Goal: Task Accomplishment & Management: Use online tool/utility

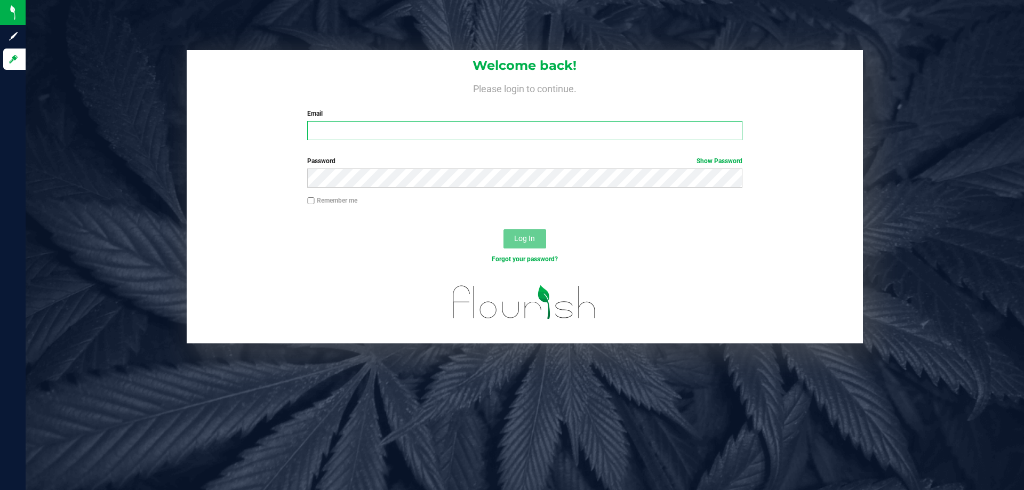
click at [318, 139] on input "Email" at bounding box center [524, 130] width 435 height 19
type input "[EMAIL_ADDRESS][DOMAIN_NAME]"
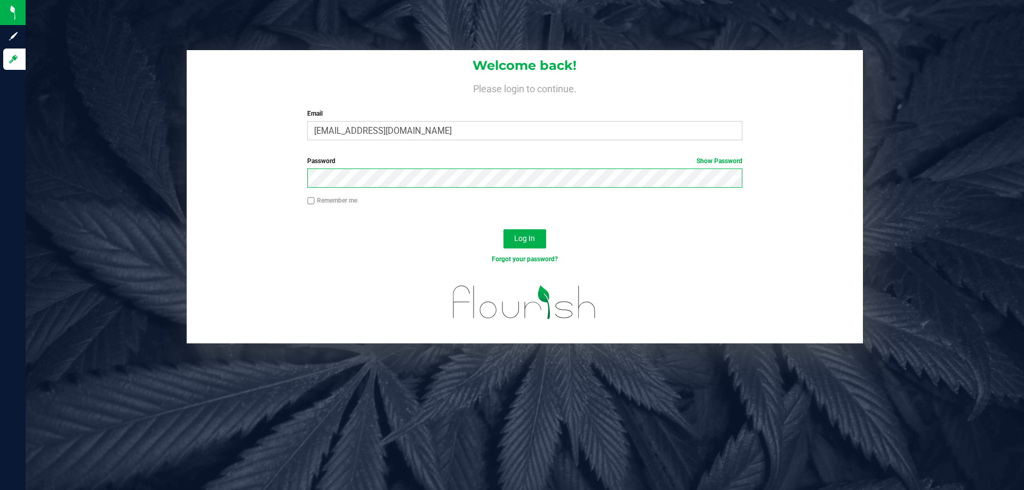
click at [504, 229] on button "Log In" at bounding box center [525, 238] width 43 height 19
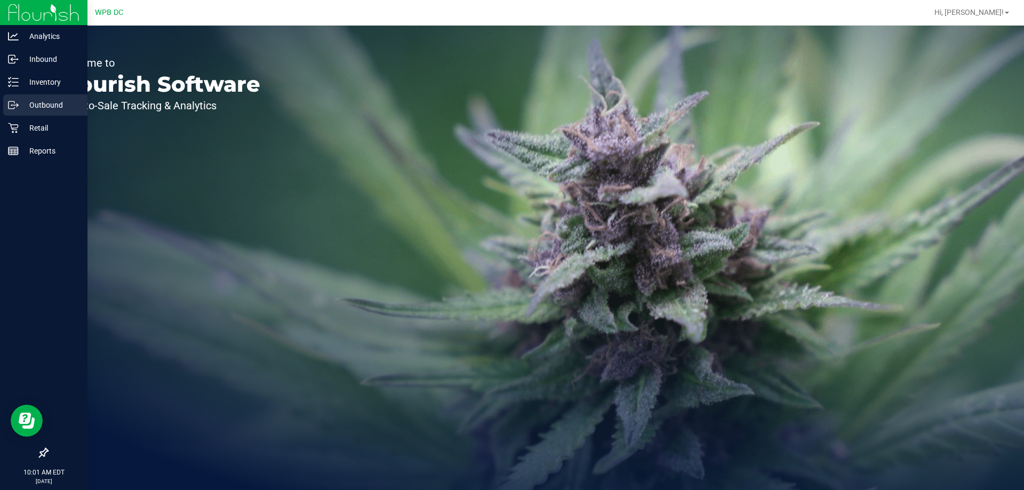
click at [66, 104] on p "Outbound" at bounding box center [51, 105] width 64 height 13
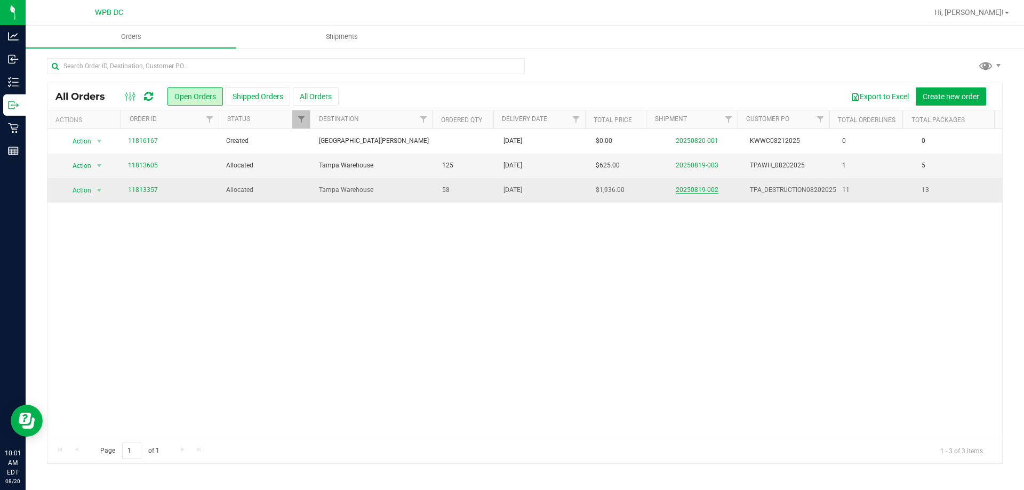
click at [689, 190] on link "20250819-002" at bounding box center [697, 189] width 43 height 7
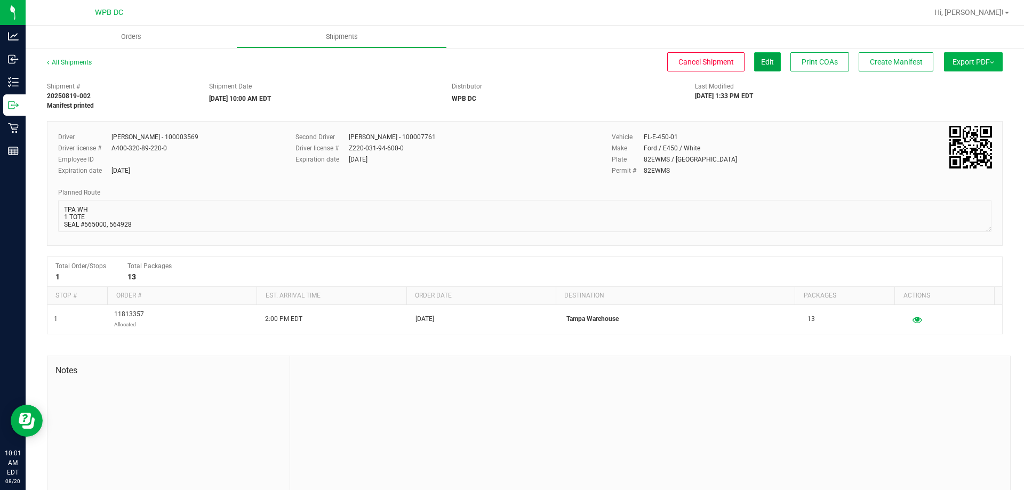
click at [763, 58] on span "Edit" at bounding box center [767, 62] width 13 height 9
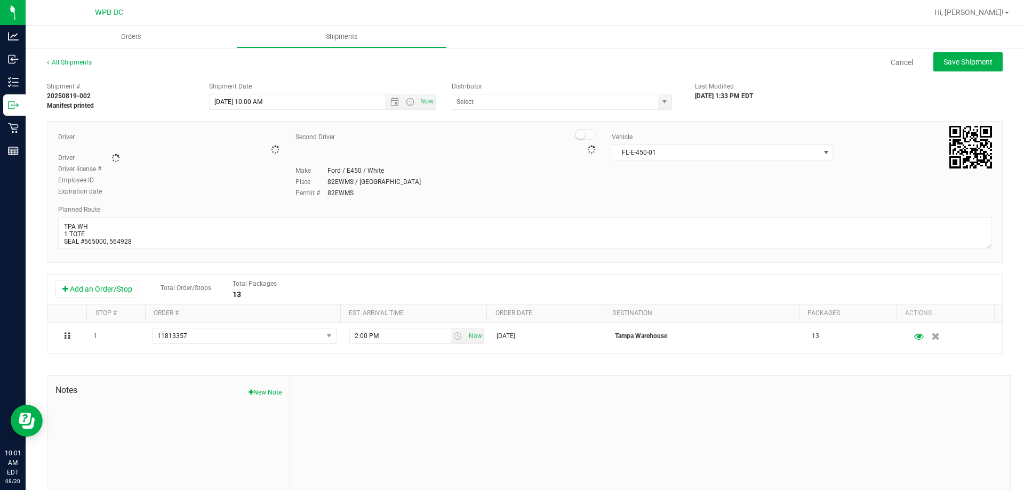
type input "WPB DC"
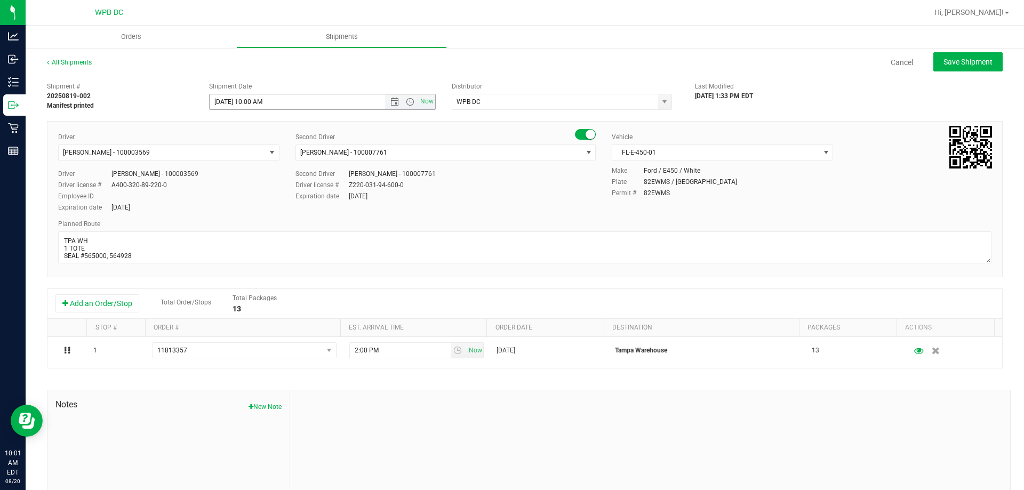
click at [410, 97] on span "Now" at bounding box center [410, 101] width 50 height 15
click at [406, 101] on span "Open the time view" at bounding box center [410, 102] width 9 height 9
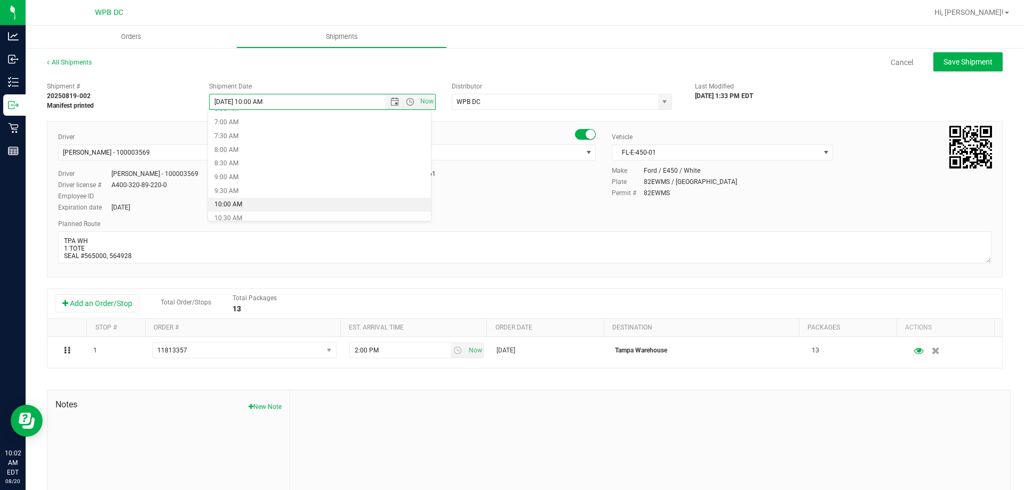
scroll to position [199, 0]
click at [313, 205] on li "10:30 AM" at bounding box center [319, 208] width 223 height 14
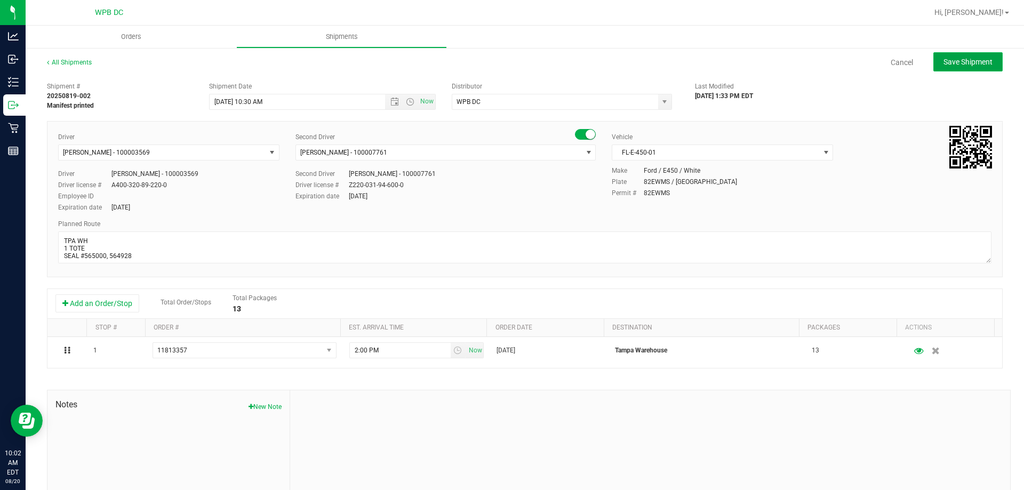
click at [954, 56] on button "Save Shipment" at bounding box center [968, 61] width 69 height 19
type input "[DATE] 2:30 PM"
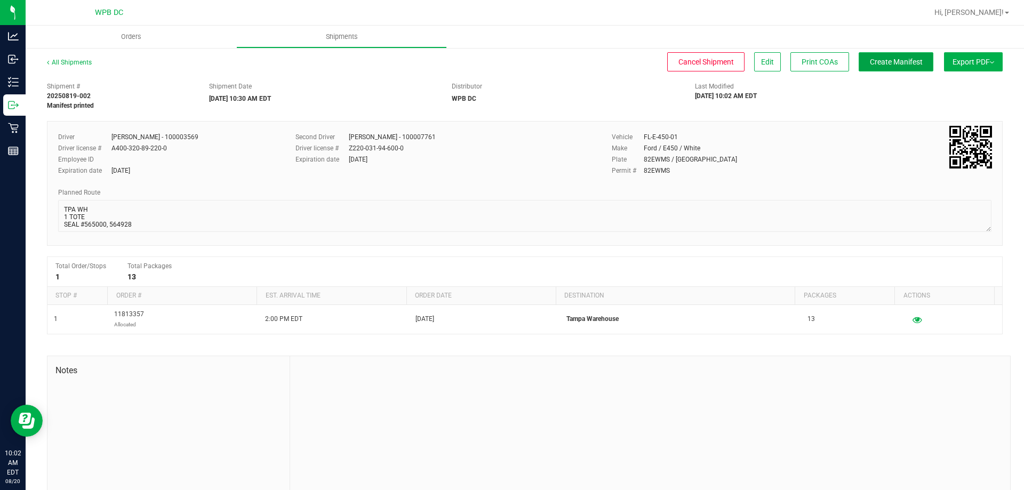
click at [910, 61] on span "Create Manifest" at bounding box center [896, 62] width 53 height 9
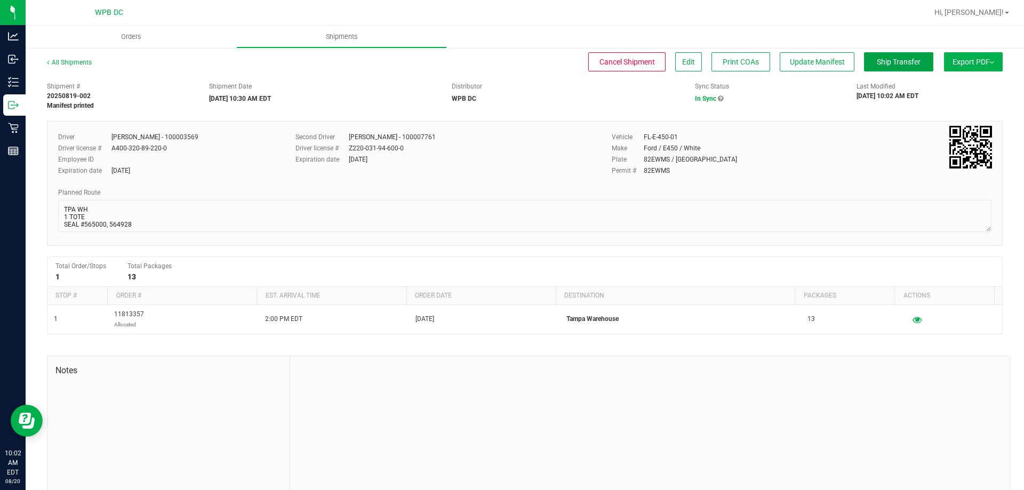
click at [910, 61] on span "Ship Transfer" at bounding box center [899, 62] width 44 height 9
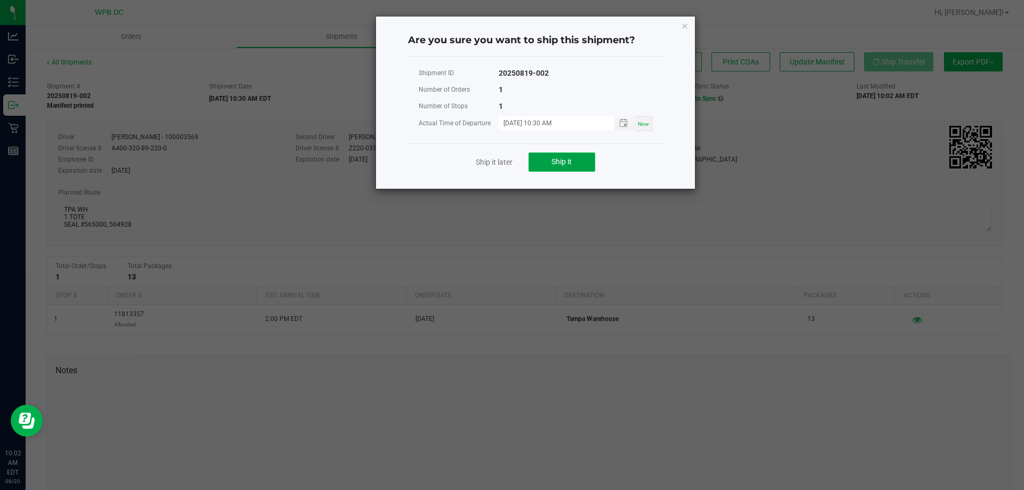
click at [578, 165] on button "Ship it" at bounding box center [562, 162] width 67 height 19
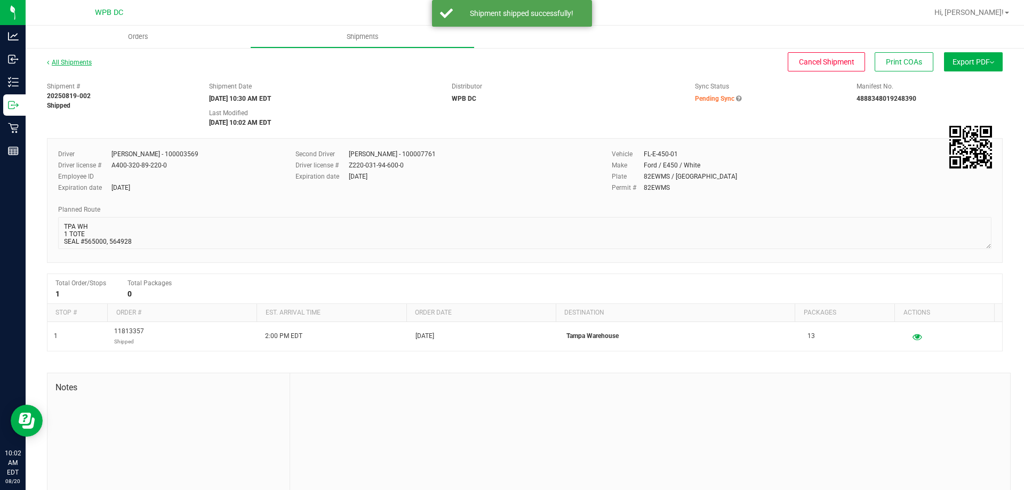
click at [68, 59] on link "All Shipments" at bounding box center [69, 62] width 45 height 7
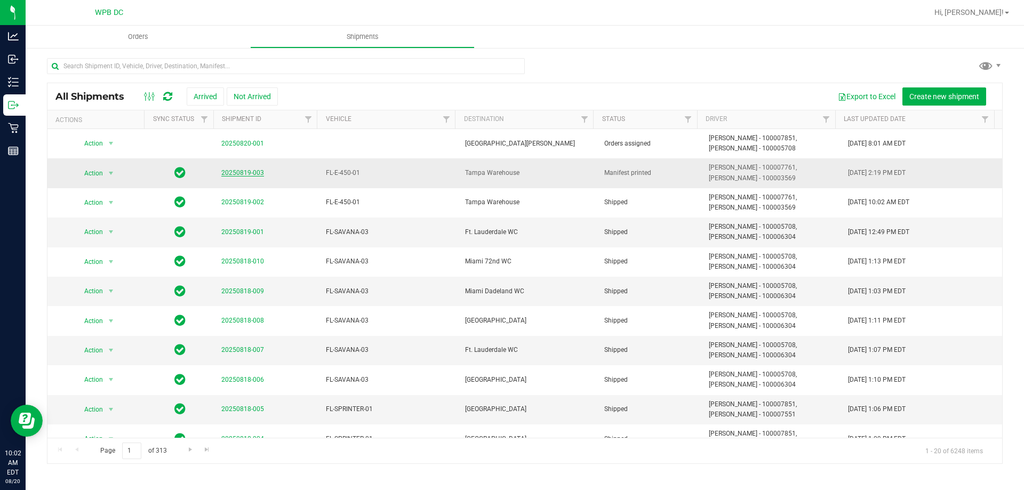
click at [239, 175] on link "20250819-003" at bounding box center [242, 172] width 43 height 7
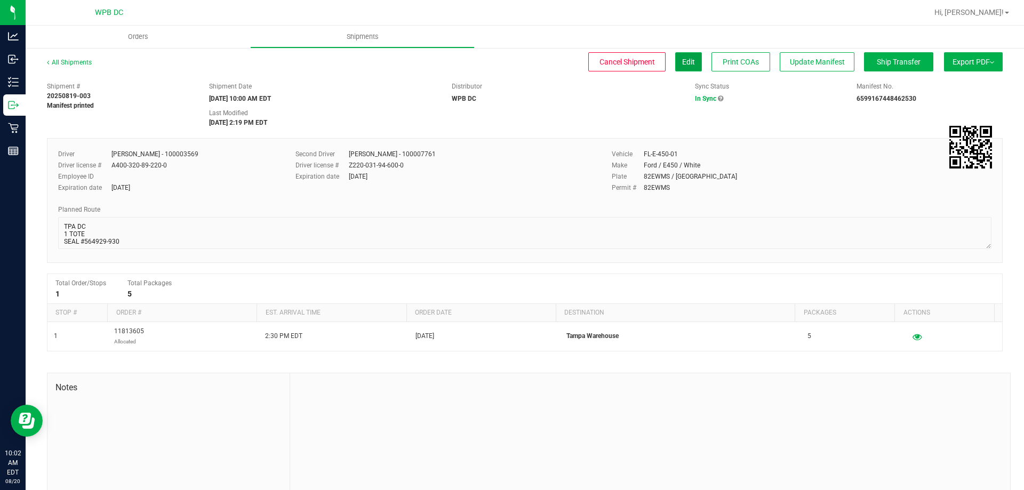
click at [687, 69] on button "Edit" at bounding box center [688, 61] width 27 height 19
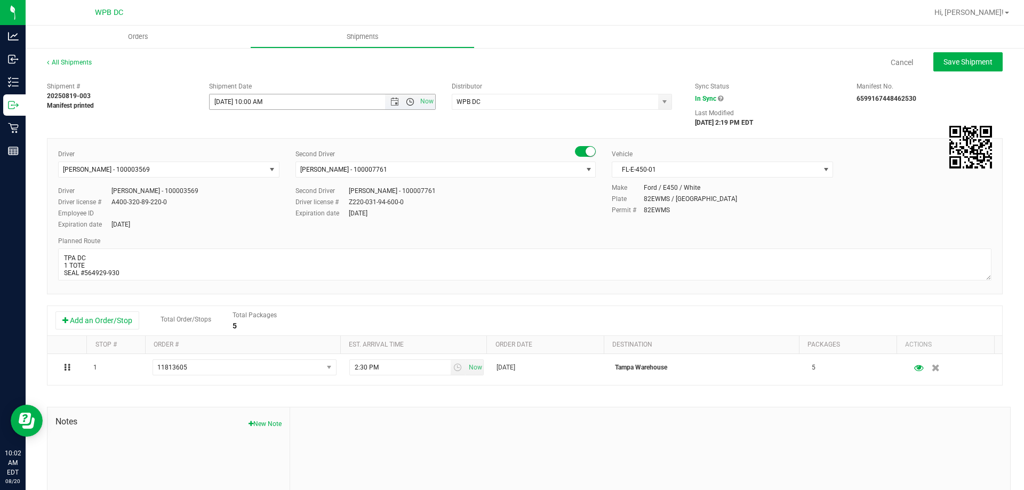
click at [409, 102] on span "Open the time view" at bounding box center [410, 102] width 9 height 9
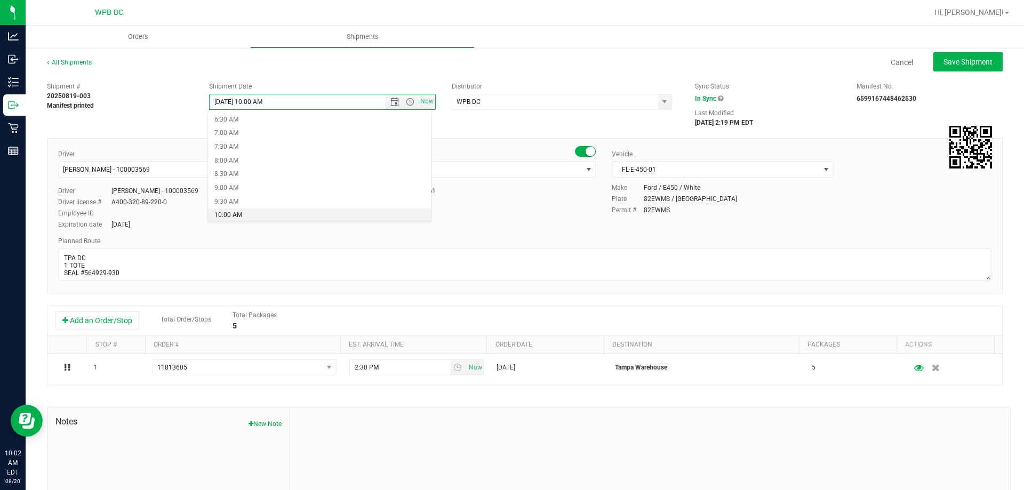
scroll to position [231, 0]
click at [304, 175] on li "10:30 AM" at bounding box center [319, 176] width 223 height 14
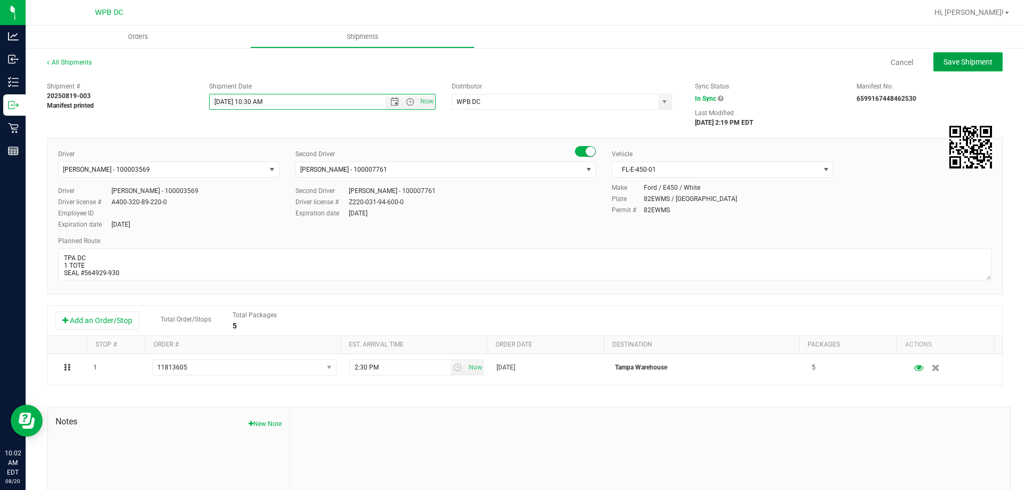
click at [976, 61] on span "Save Shipment" at bounding box center [968, 62] width 49 height 9
type input "[DATE] 2:30 PM"
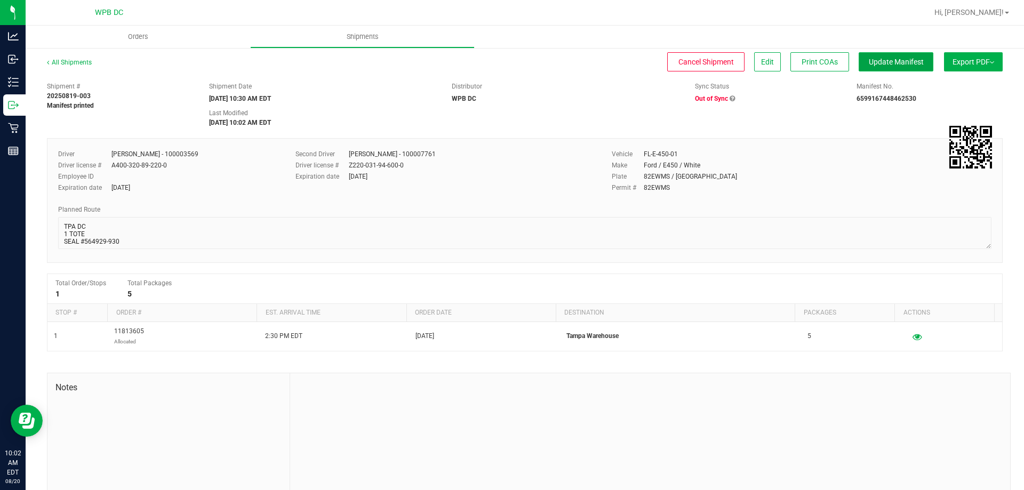
click at [889, 66] on span "Update Manifest" at bounding box center [896, 62] width 55 height 9
click at [904, 65] on span "Ship Transfer" at bounding box center [899, 62] width 44 height 9
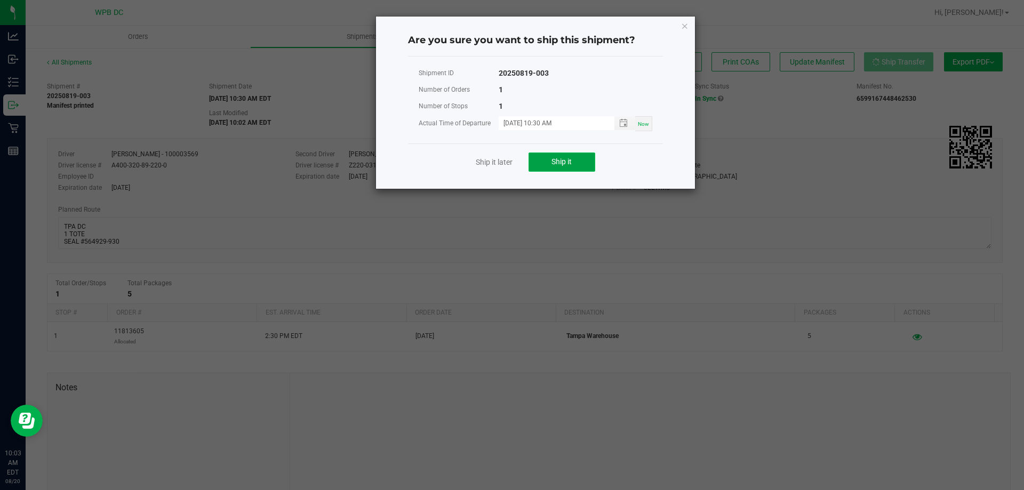
click at [540, 163] on button "Ship it" at bounding box center [562, 162] width 67 height 19
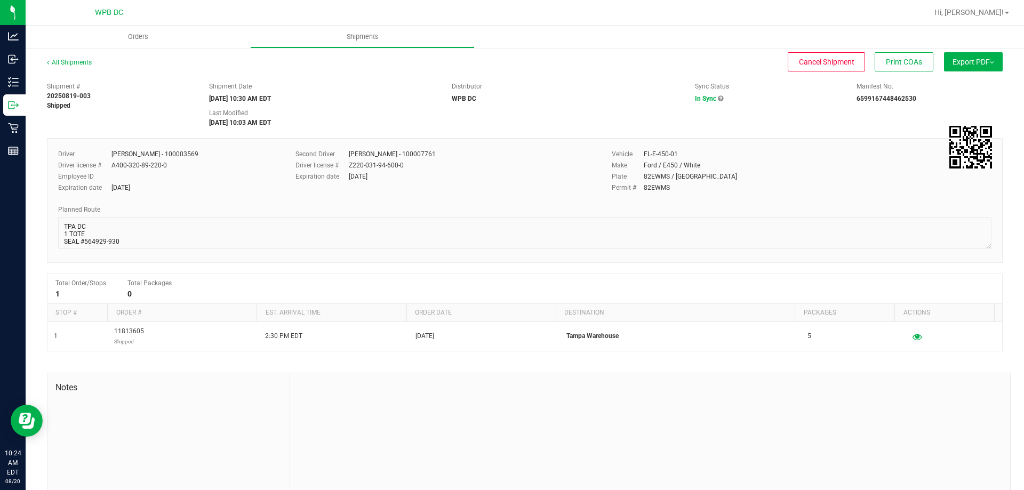
click at [76, 68] on div "All Shipments" at bounding box center [79, 66] width 64 height 16
click at [81, 61] on link "All Shipments" at bounding box center [69, 62] width 45 height 7
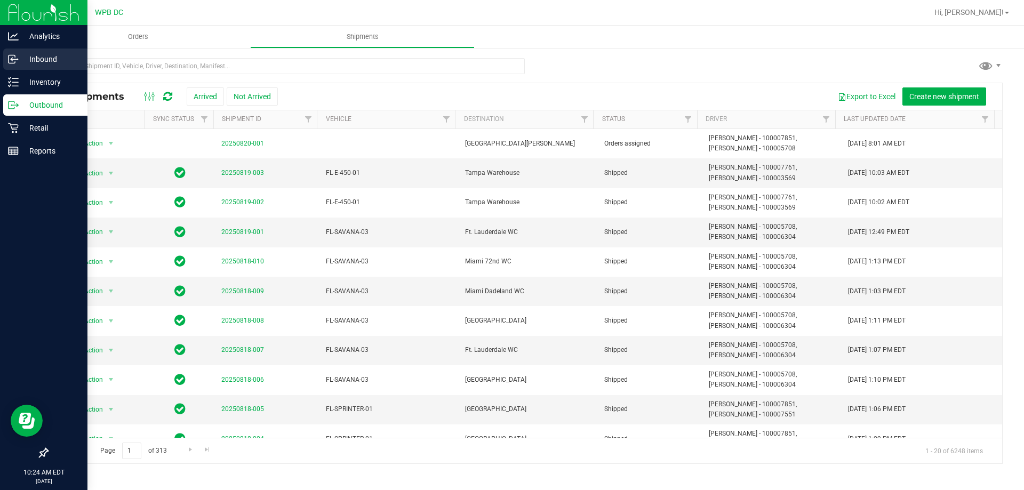
click at [29, 54] on p "Inbound" at bounding box center [51, 59] width 64 height 13
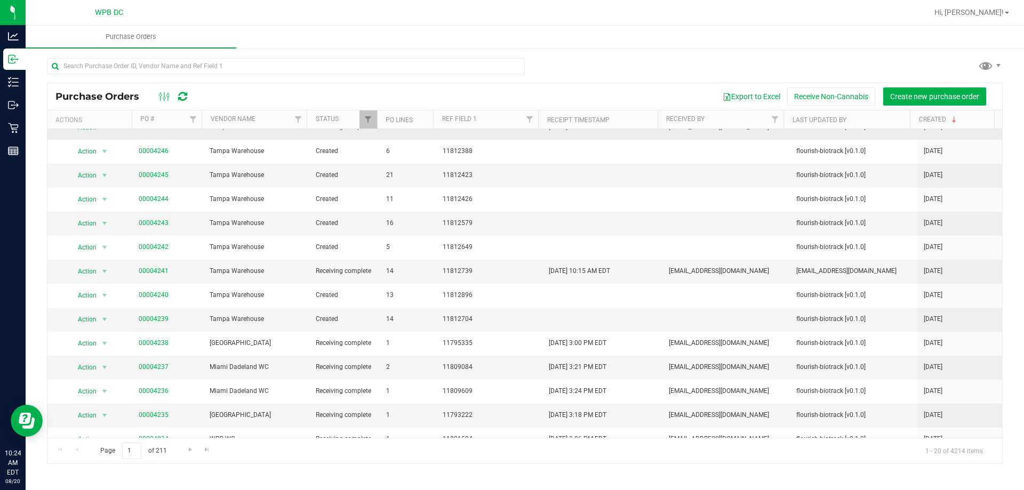
scroll to position [64, 0]
